Goal: Transaction & Acquisition: Purchase product/service

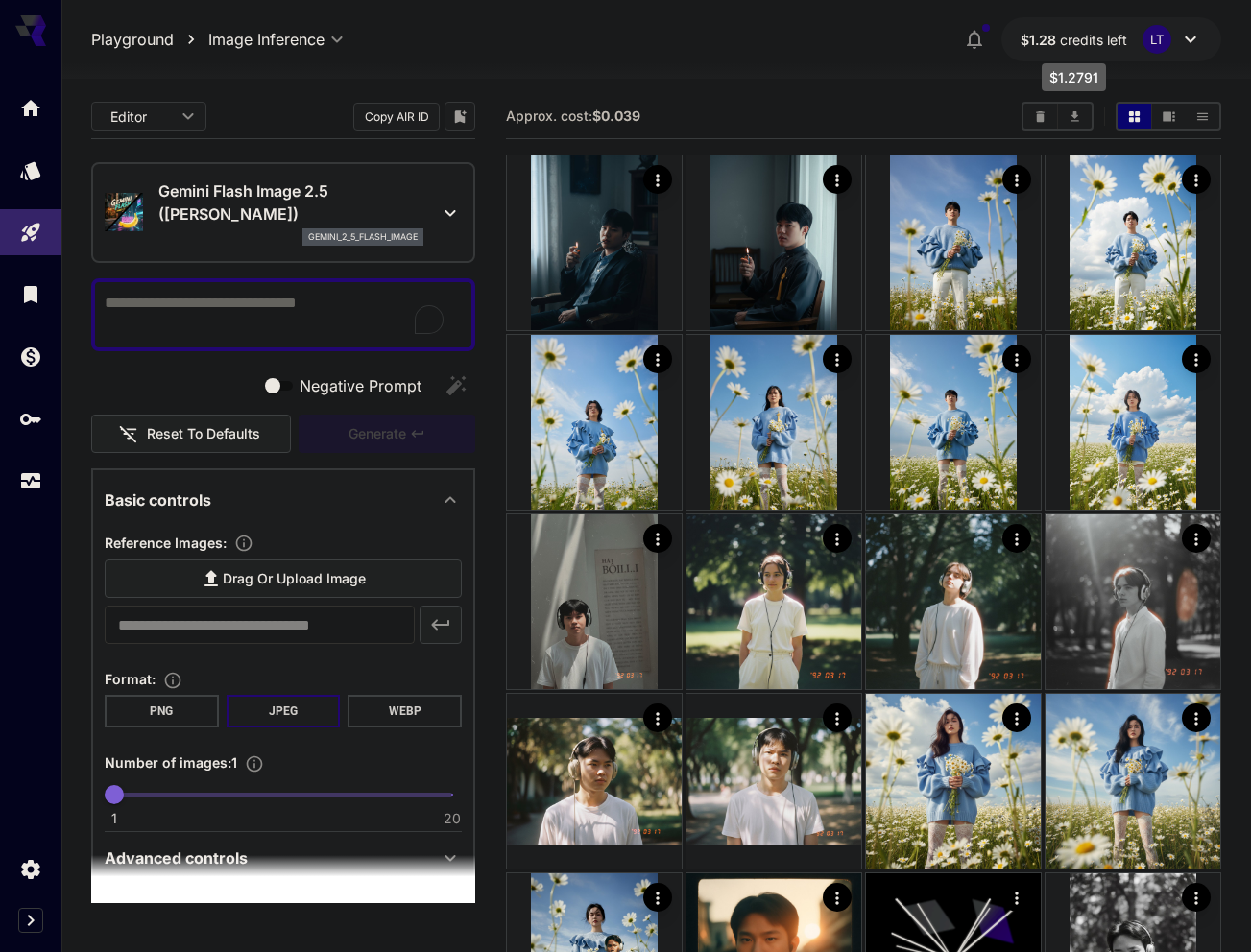
click at [1053, 42] on span "$1.28" at bounding box center [1039, 40] width 40 height 16
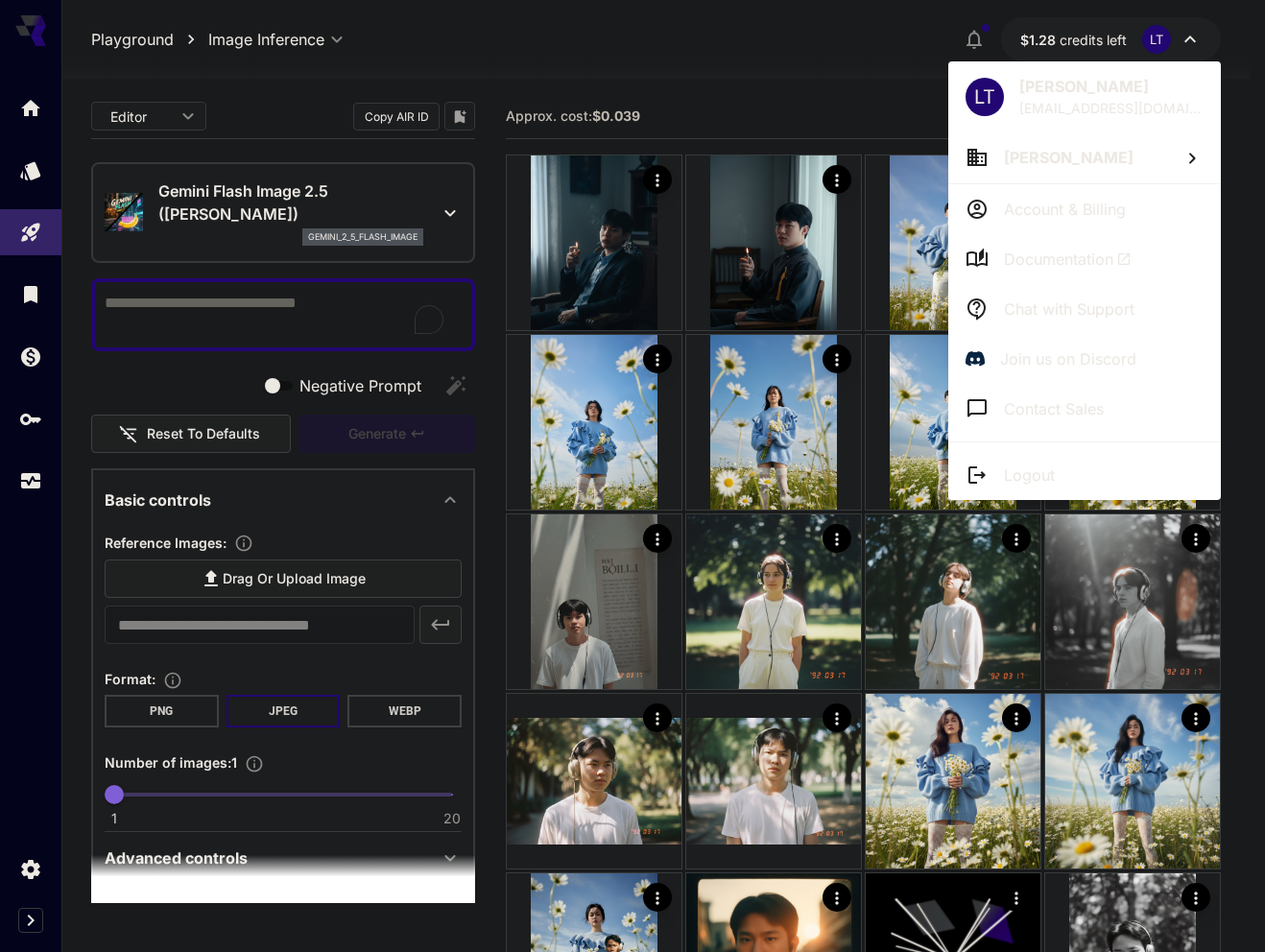
click at [1053, 42] on div at bounding box center [632, 476] width 1265 height 952
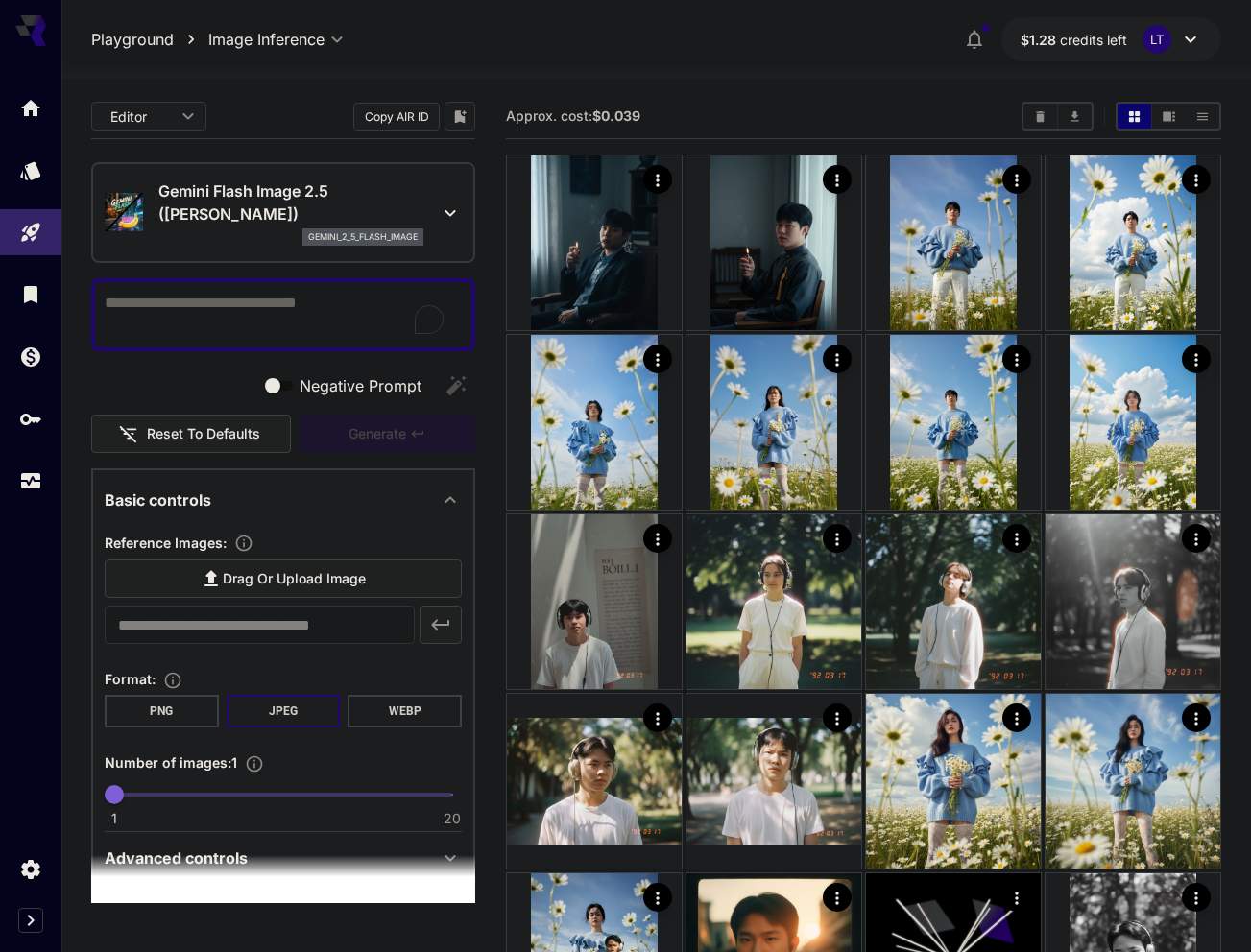
click at [439, 210] on icon at bounding box center [450, 213] width 23 height 23
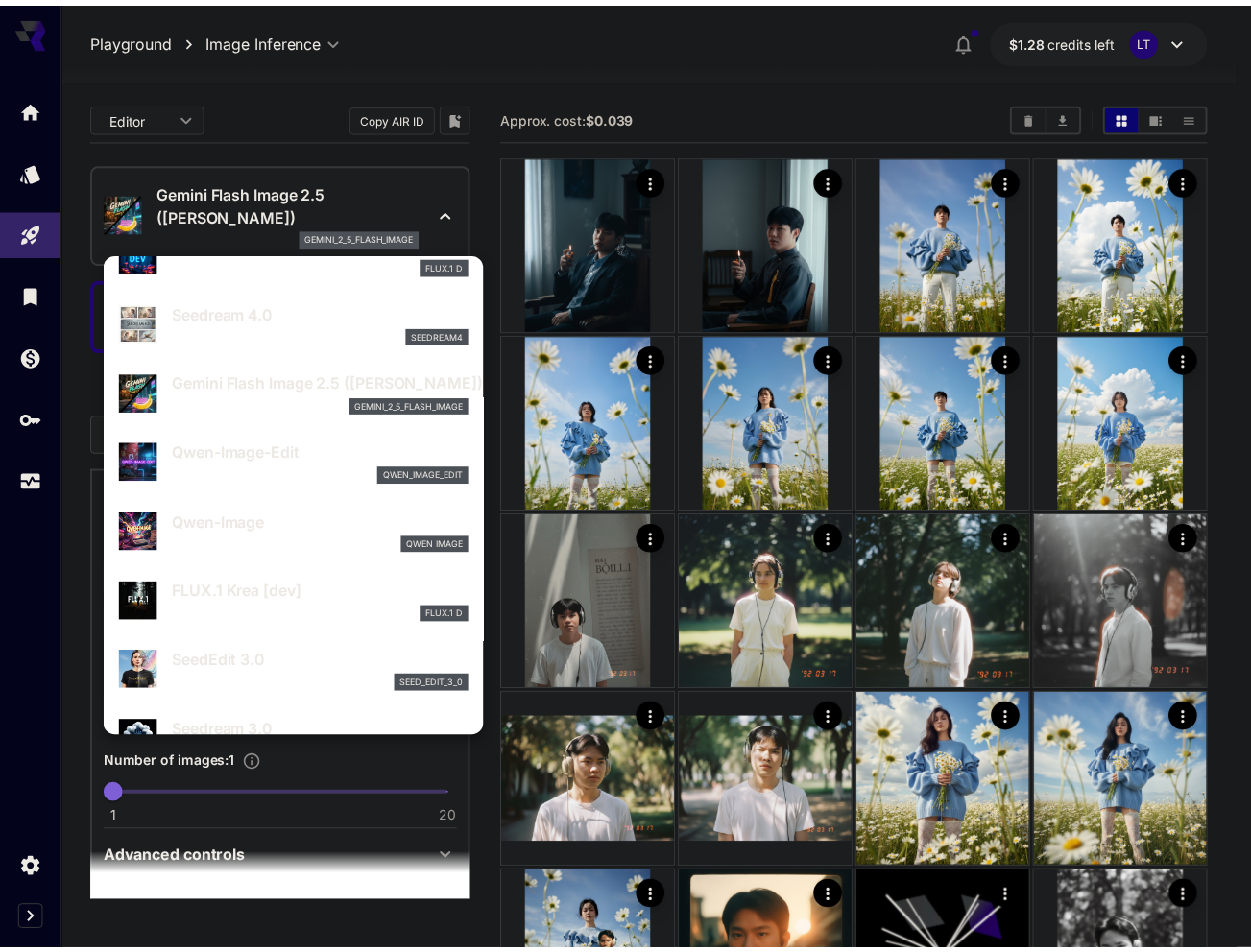
scroll to position [100, 0]
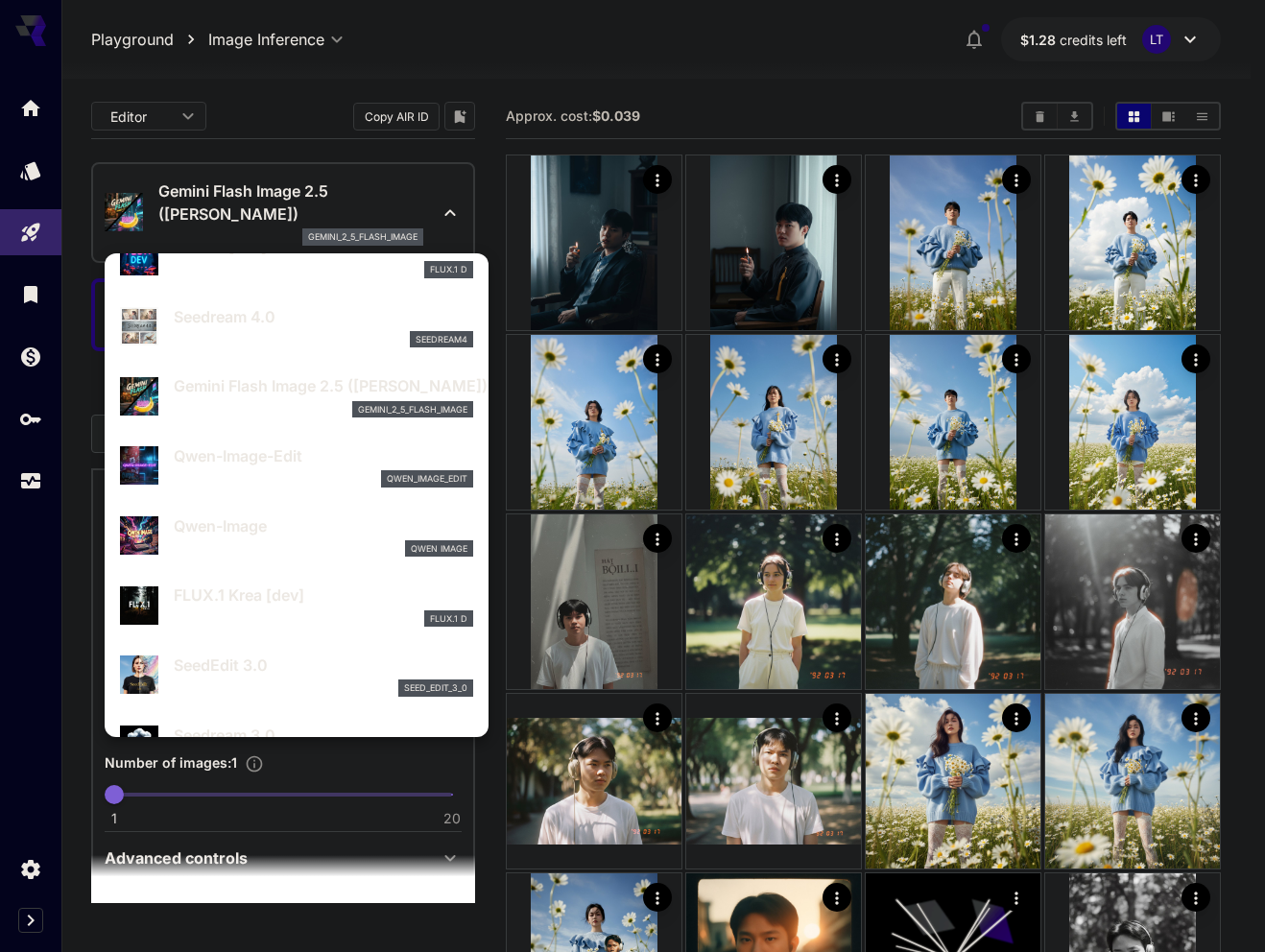
click at [488, 206] on div at bounding box center [632, 476] width 1265 height 952
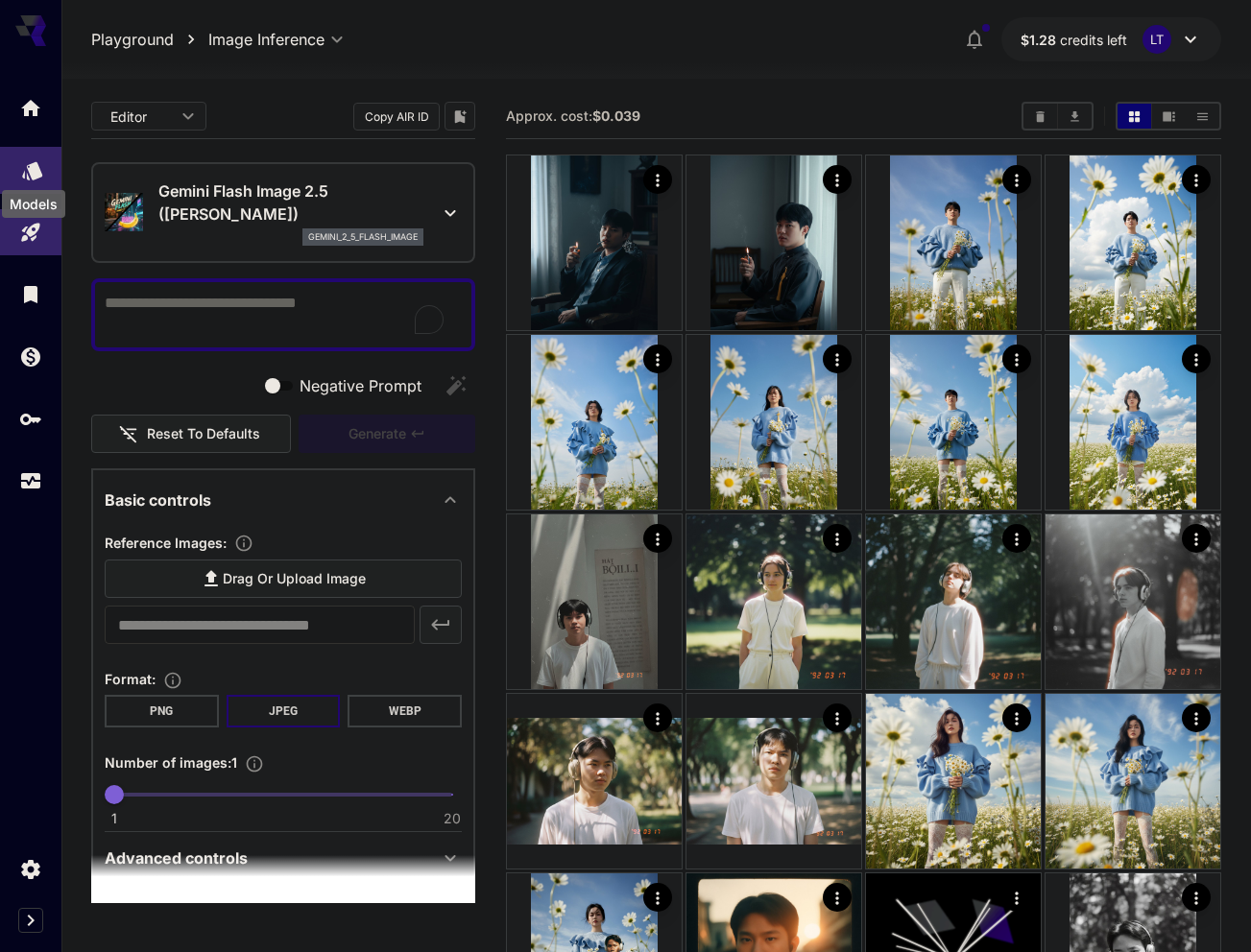
click at [36, 173] on icon "Models" at bounding box center [32, 164] width 20 height 18
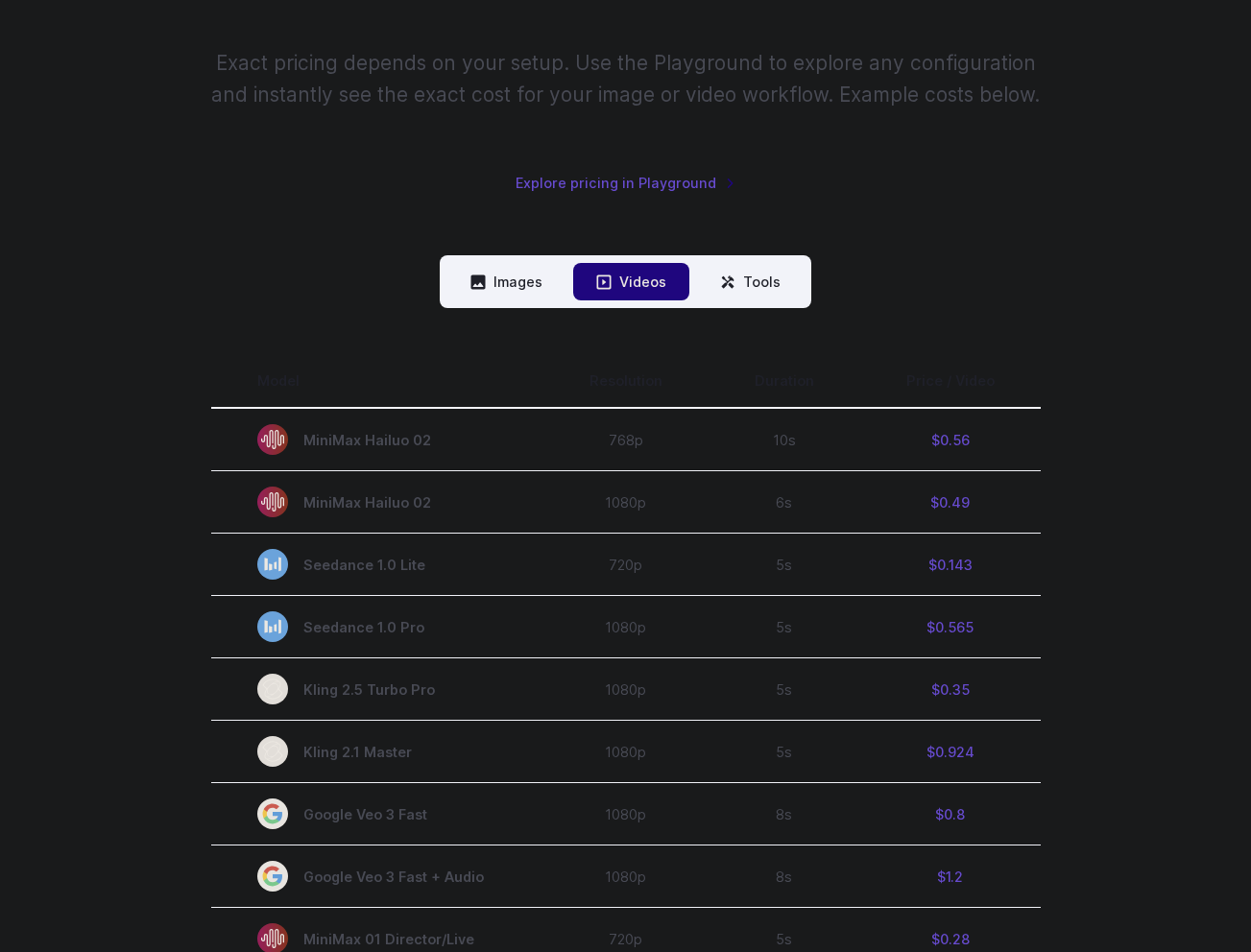
scroll to position [285, 0]
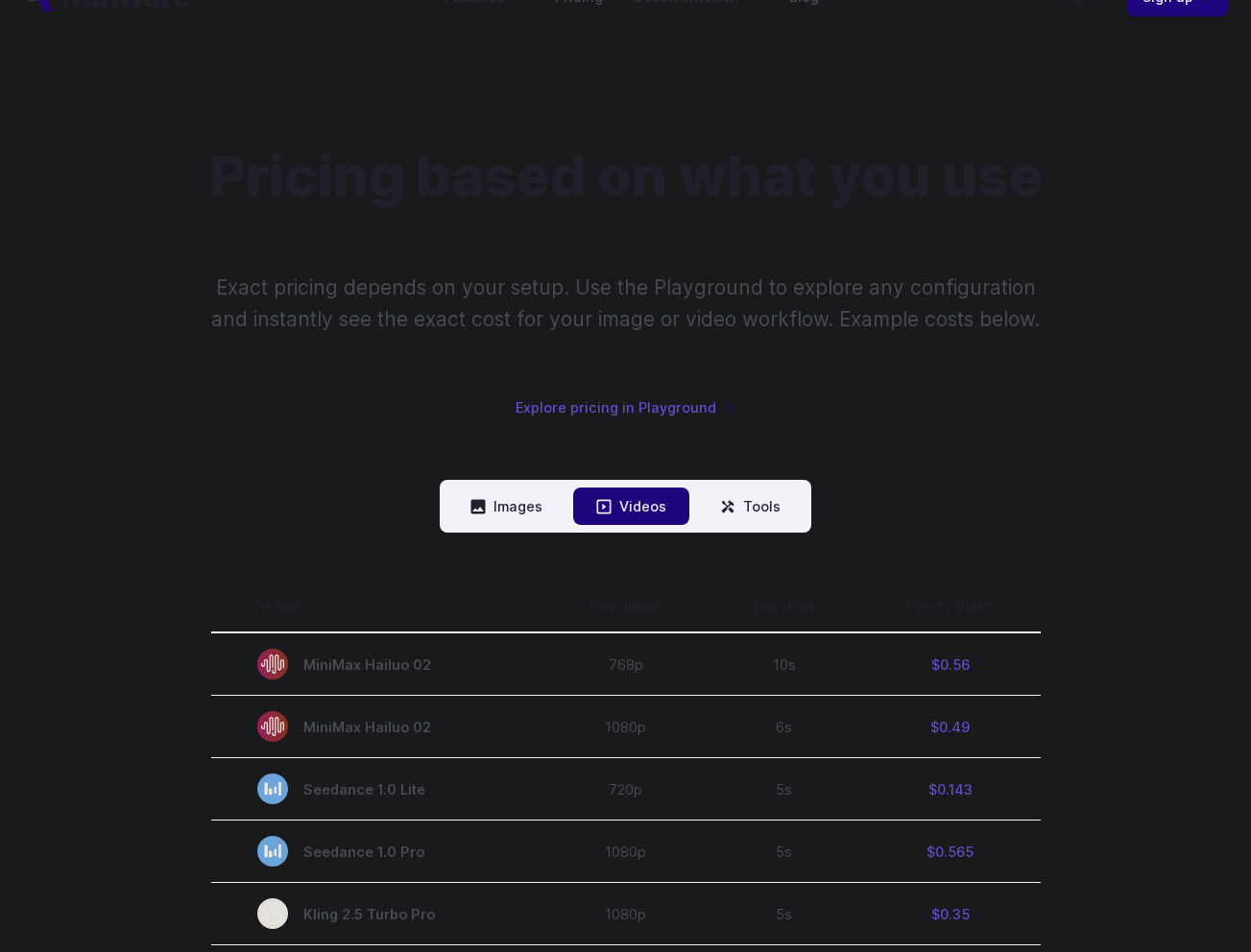
scroll to position [42, 0]
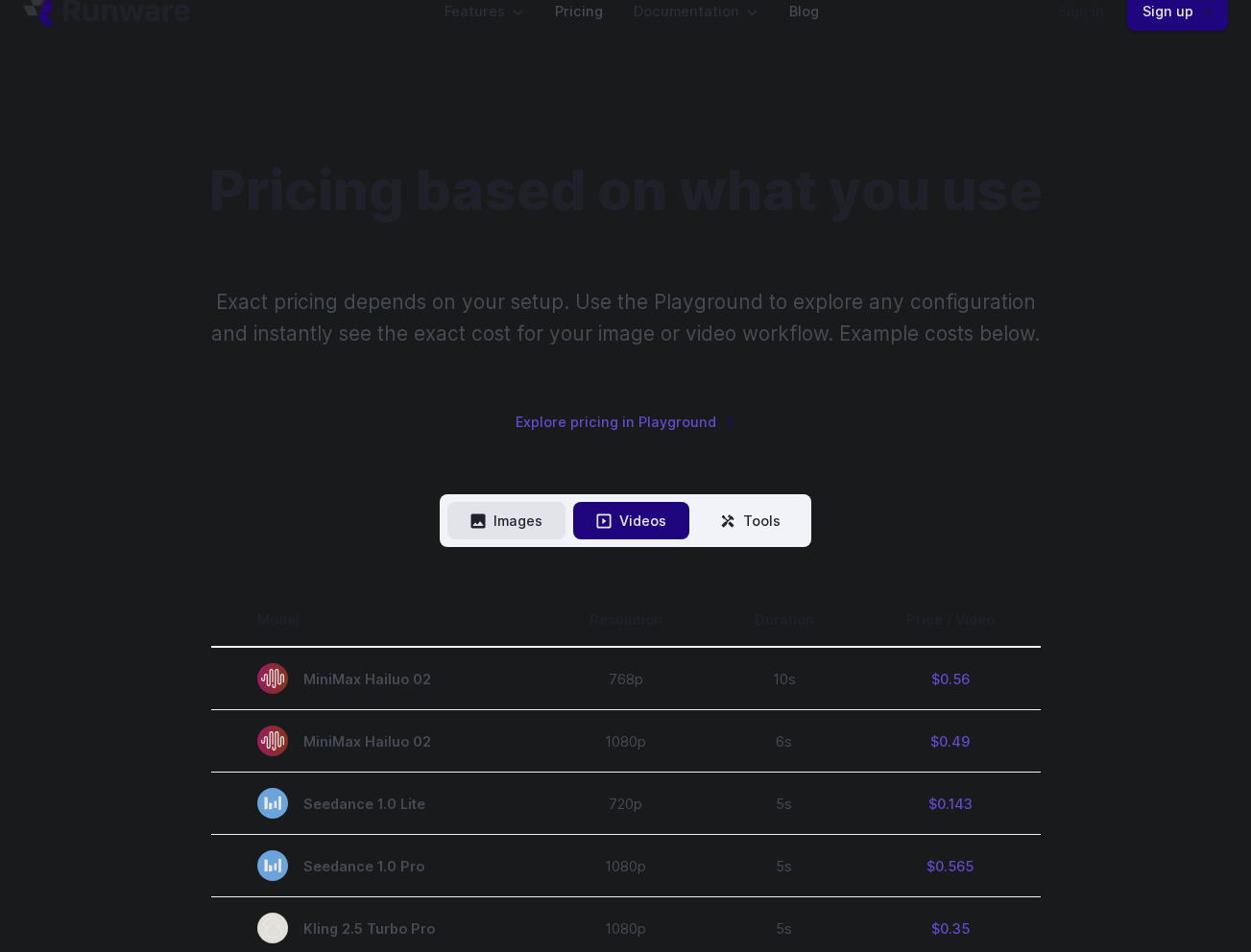
click at [530, 512] on button "Images" at bounding box center [506, 520] width 118 height 38
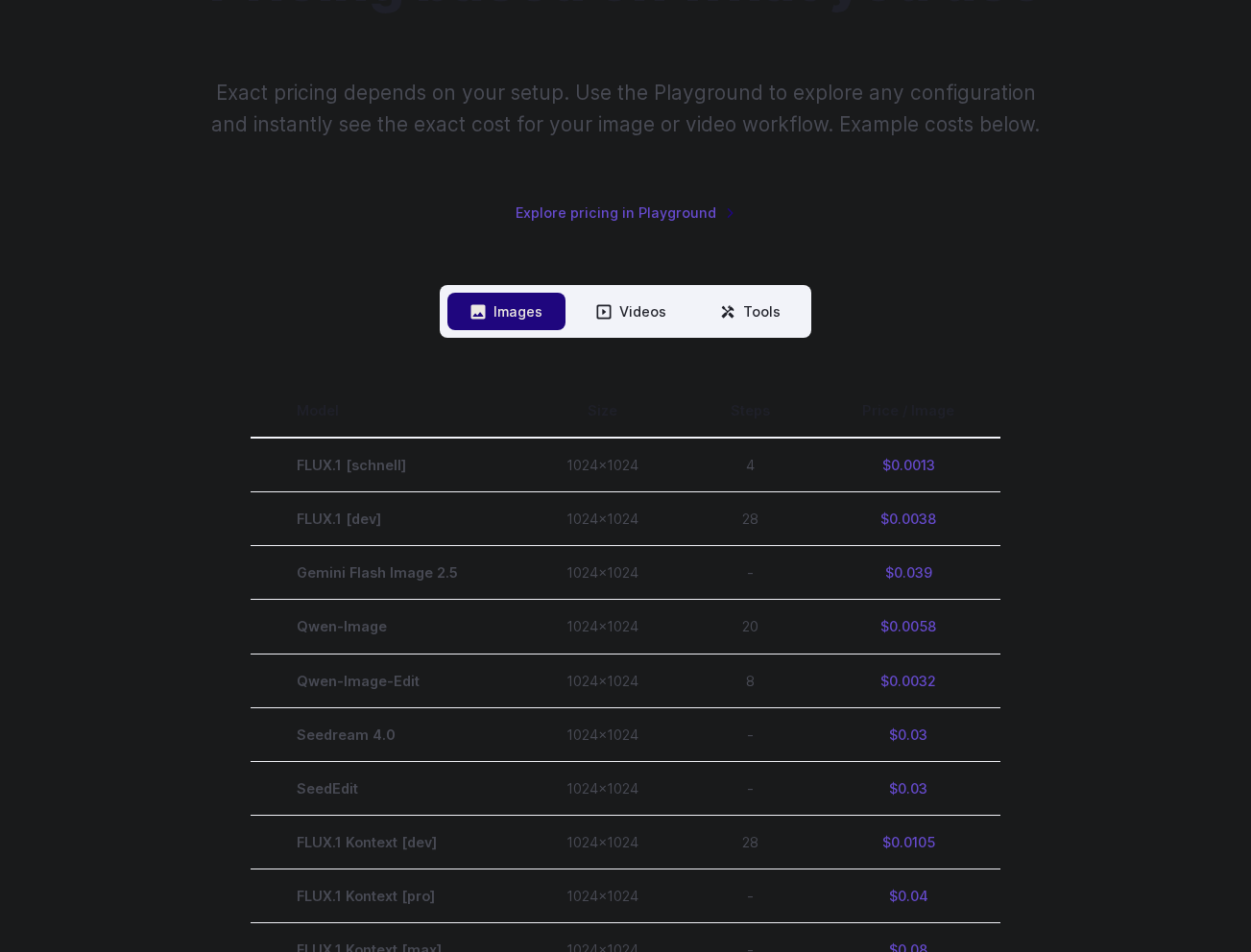
scroll to position [244, 0]
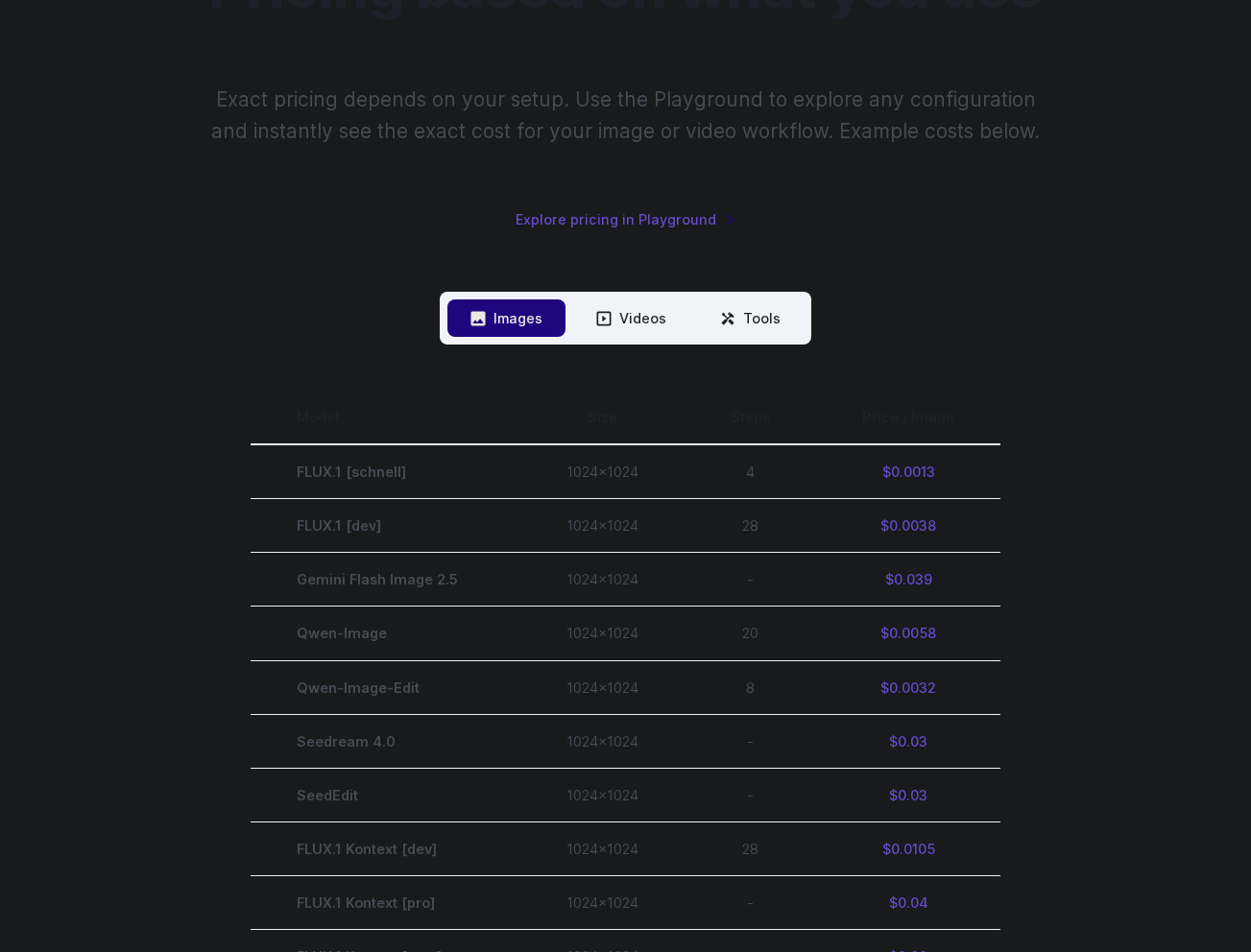
click at [1173, 301] on div "Images Videos Tools ****** ****** ***** Model Size Steps Price / Image FLUX.1 […" at bounding box center [625, 906] width 1205 height 1228
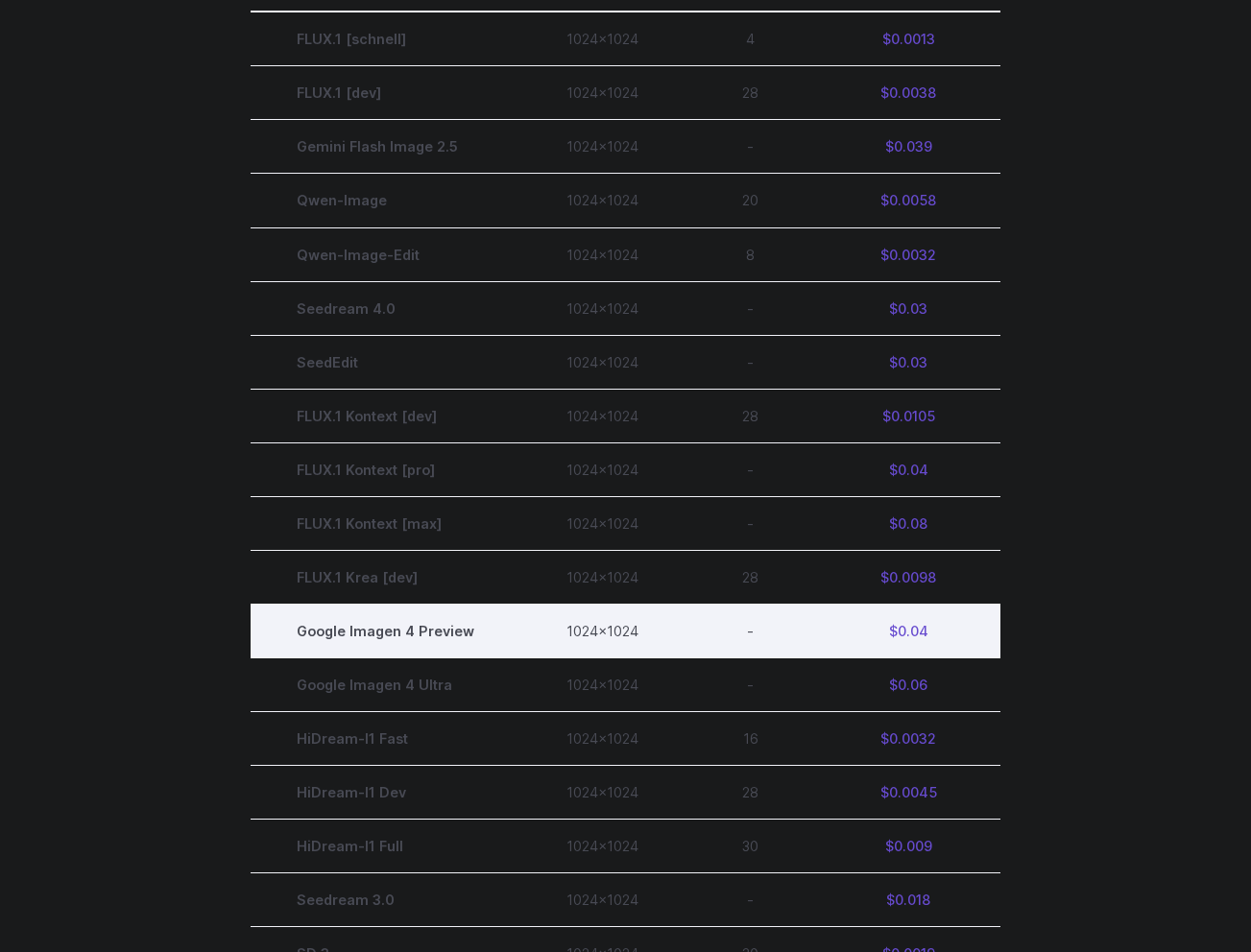
scroll to position [677, 0]
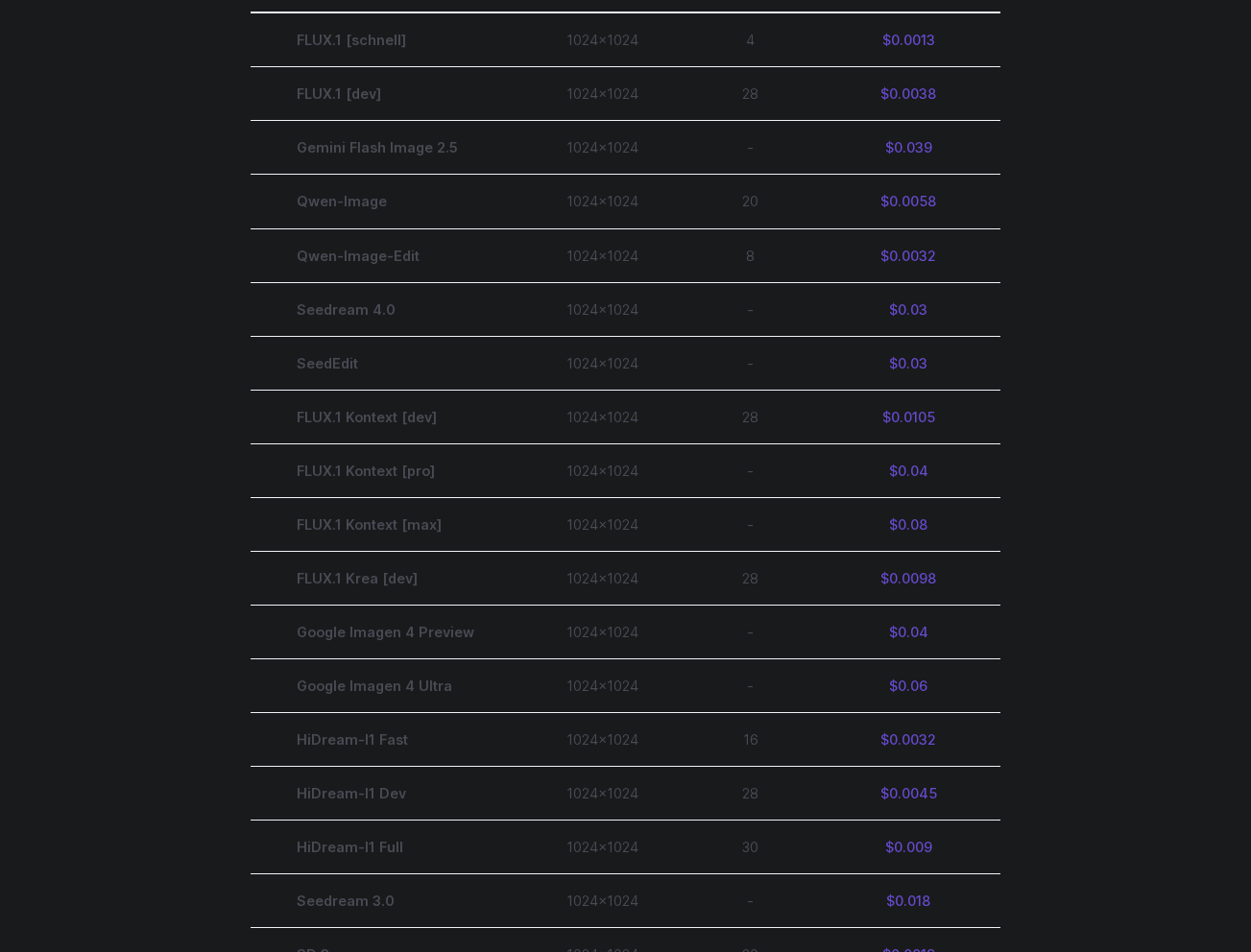
drag, startPoint x: 277, startPoint y: 431, endPoint x: 146, endPoint y: 390, distance: 137.3
click at [146, 390] on section "Model Size Steps Price / Image FLUX.1 [schnell] 1024x1024 4 $0.0013 FLUX.1 [dev…" at bounding box center [625, 523] width 1205 height 1130
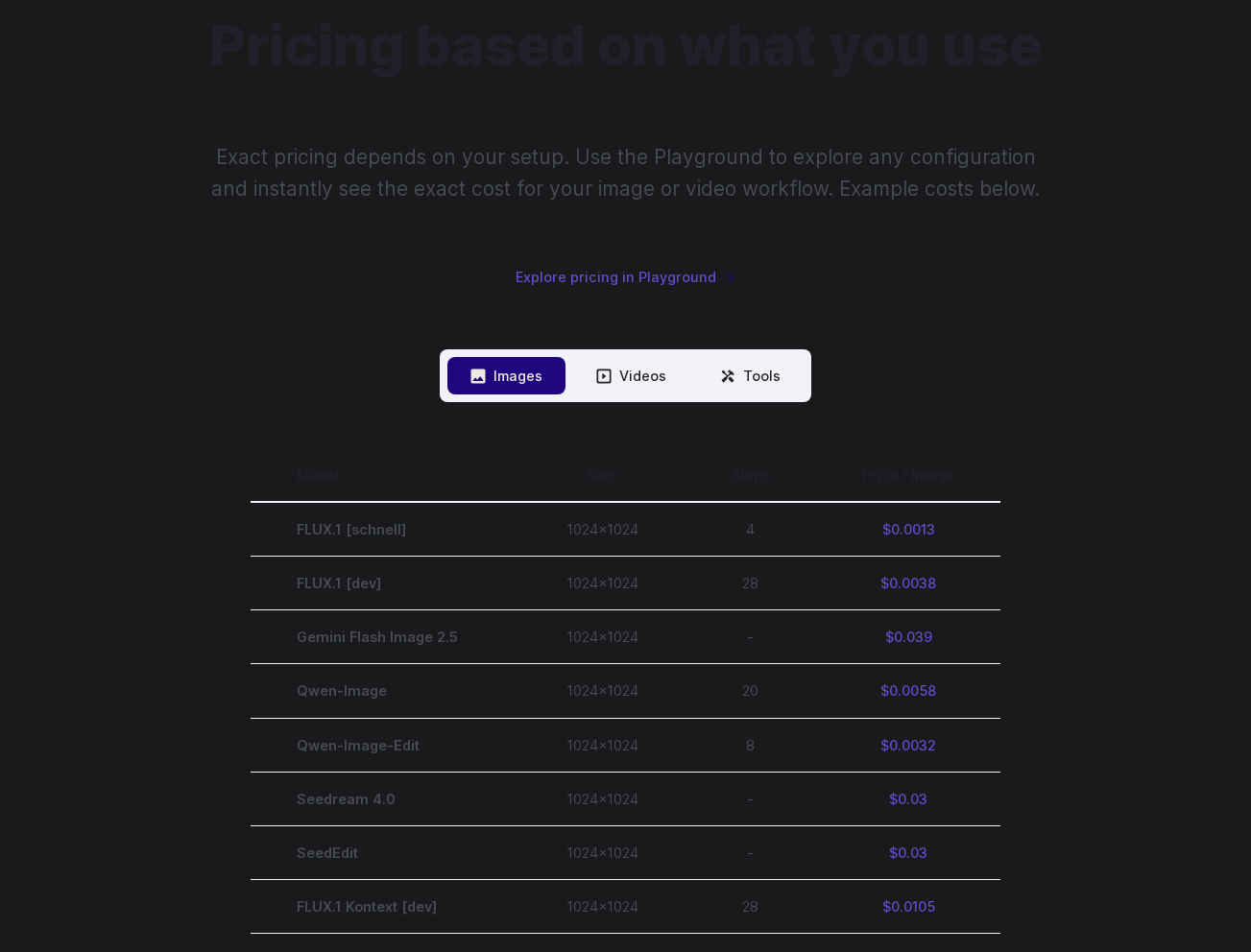
scroll to position [0, 0]
